Goal: Task Accomplishment & Management: Manage account settings

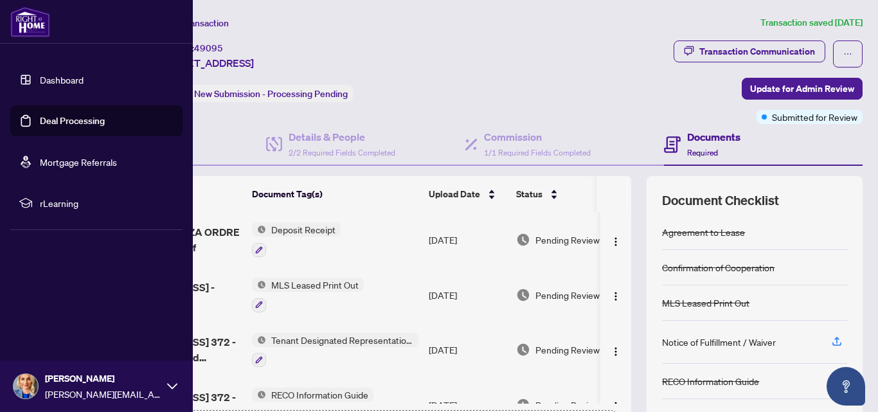
click at [91, 123] on link "Deal Processing" at bounding box center [72, 121] width 65 height 12
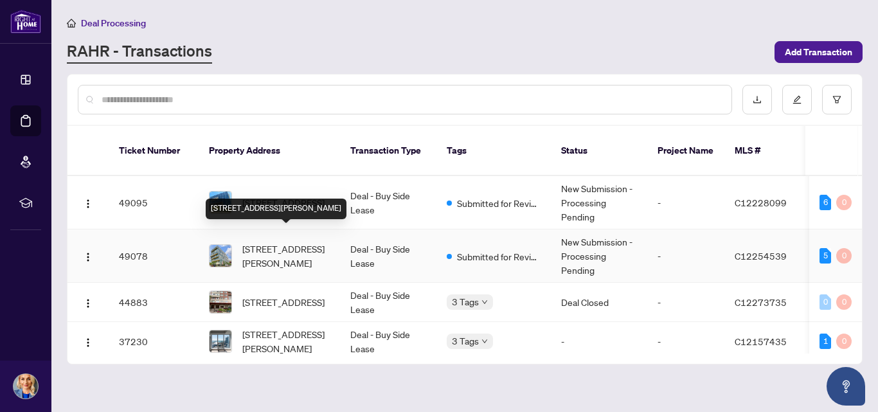
click at [319, 242] on span "1013-50 mccaul St, Toronto, Ontario M5T 0B6, Canada" at bounding box center [285, 256] width 87 height 28
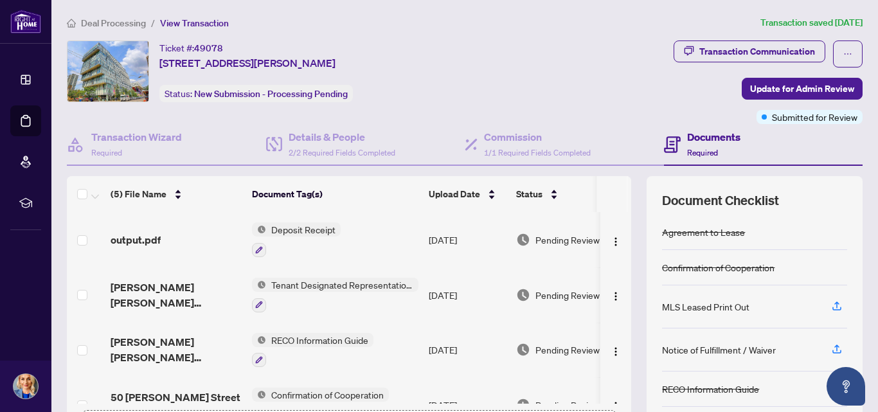
scroll to position [145, 0]
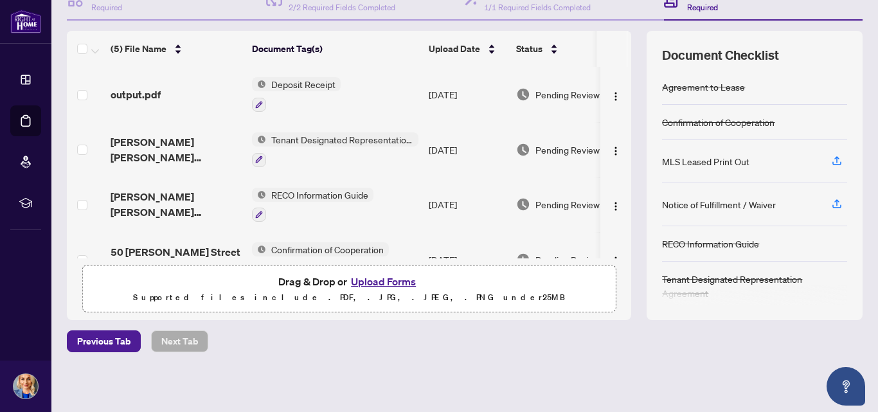
click at [377, 282] on button "Upload Forms" at bounding box center [383, 281] width 73 height 17
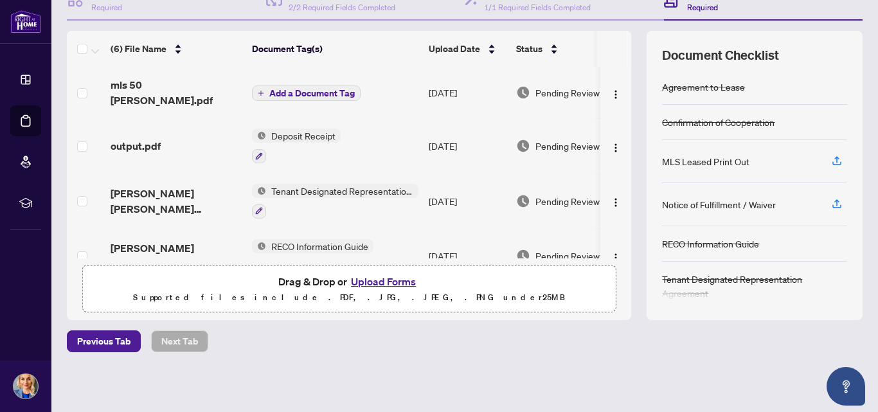
click at [337, 90] on span "Add a Document Tag" at bounding box center [312, 93] width 86 height 9
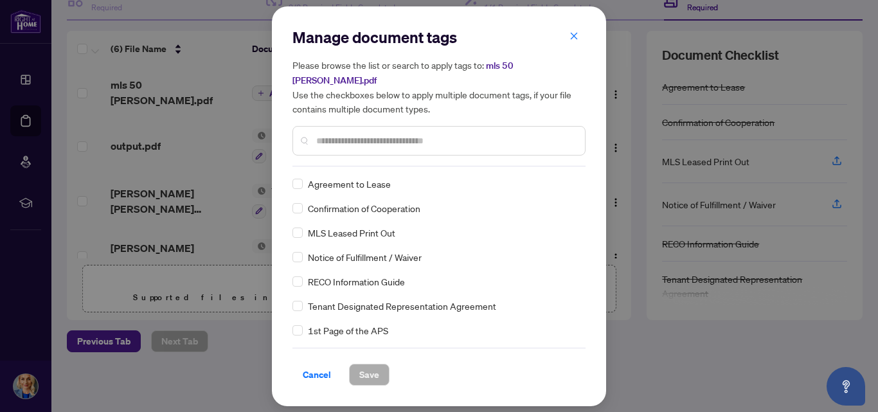
click at [416, 134] on input "text" at bounding box center [445, 141] width 258 height 14
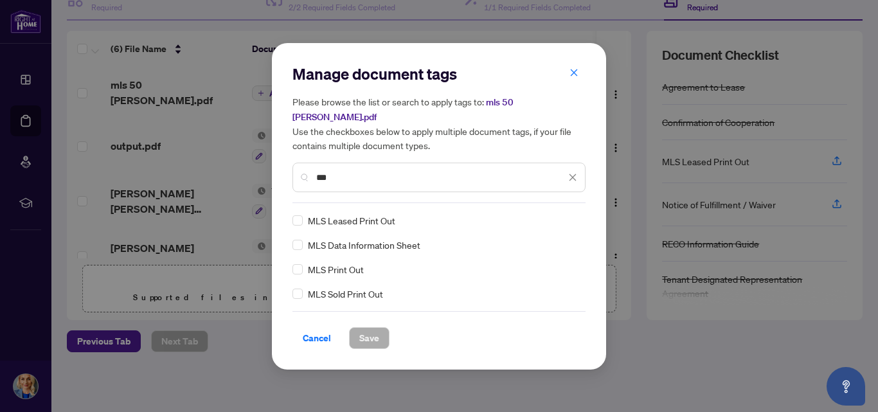
type input "***"
click at [367, 332] on span "Save" at bounding box center [369, 338] width 20 height 21
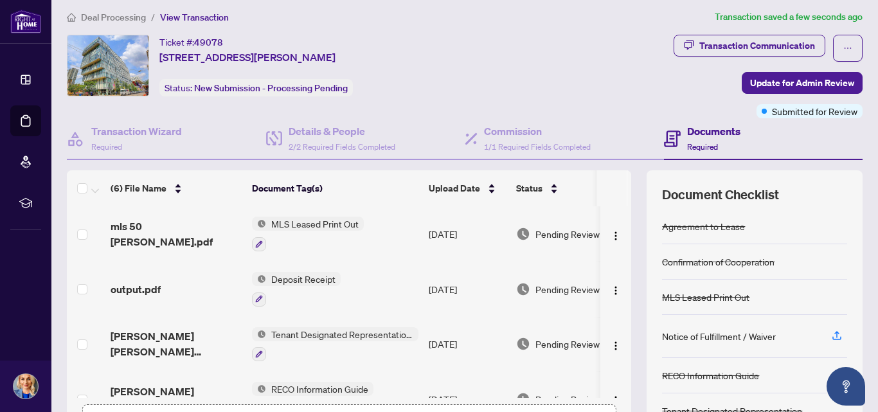
scroll to position [0, 0]
